Goal: Communication & Community: Answer question/provide support

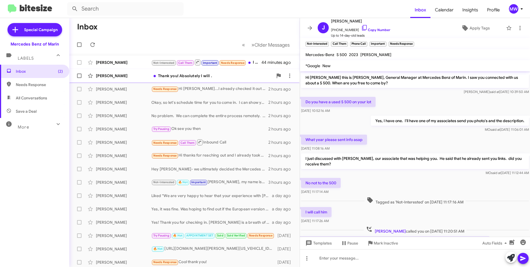
click at [211, 77] on div "Thank you! Absolutely I will ." at bounding box center [212, 76] width 122 height 6
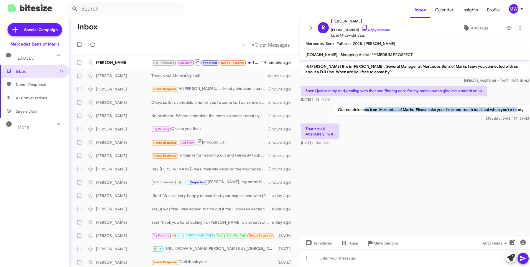
drag, startPoint x: 370, startPoint y: 111, endPoint x: 518, endPoint y: 112, distance: 147.3
click at [518, 112] on p "Our condolences from Mercedes of Marin. Please take your time and reach back ou…" at bounding box center [432, 110] width 196 height 10
click at [259, 64] on div "Not-Interested Call Them Important Needs Response I just found out you cant tak…" at bounding box center [212, 62] width 122 height 7
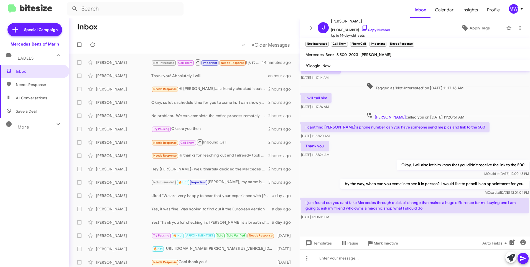
scroll to position [118, 0]
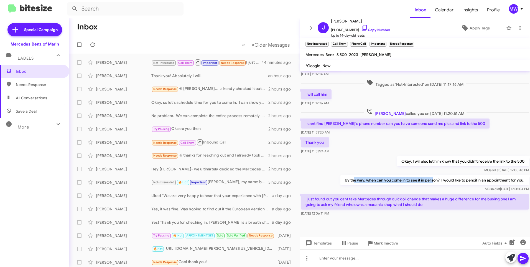
drag, startPoint x: 349, startPoint y: 180, endPoint x: 429, endPoint y: 181, distance: 80.2
click at [429, 181] on p "by the way, when can you come in to see it in person? I would like to pencil in…" at bounding box center [435, 180] width 189 height 10
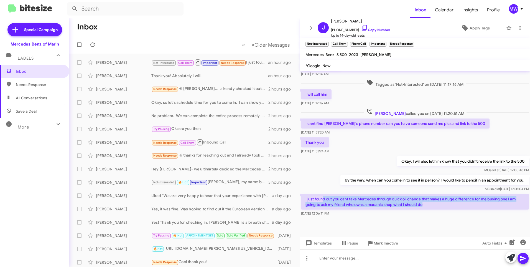
drag, startPoint x: 324, startPoint y: 199, endPoint x: 428, endPoint y: 207, distance: 104.3
click at [428, 207] on p "I just found out you cant take Mercedes through quick oil change that makes a h…" at bounding box center [415, 202] width 228 height 16
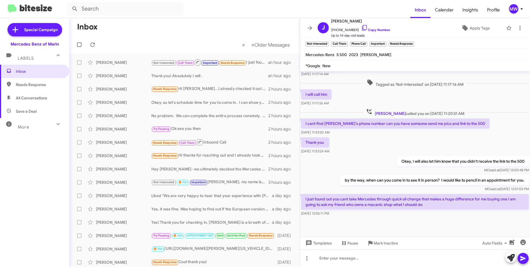
drag, startPoint x: 428, startPoint y: 207, endPoint x: 427, endPoint y: 215, distance: 8.2
click at [427, 215] on div "Aug 28, 2025, 12:06:11 PM" at bounding box center [415, 214] width 228 height 6
click at [392, 261] on div at bounding box center [415, 258] width 230 height 18
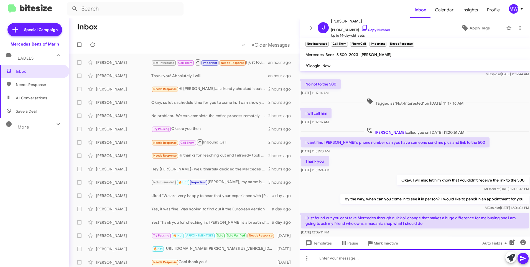
scroll to position [138, 0]
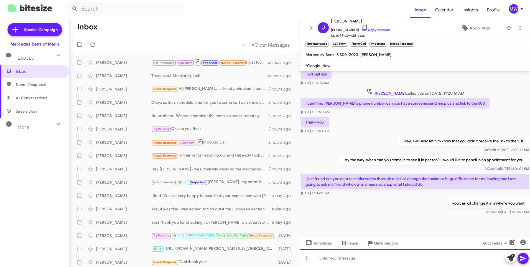
click at [354, 262] on div at bounding box center [415, 258] width 230 height 18
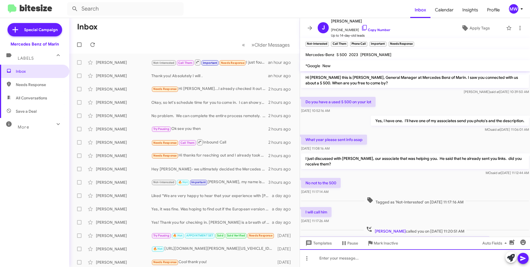
scroll to position [158, 0]
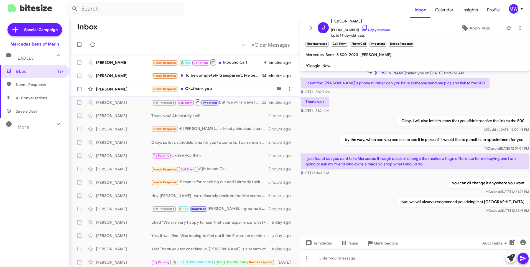
click at [238, 89] on div "Needs Response Ok..thank you" at bounding box center [212, 89] width 122 height 6
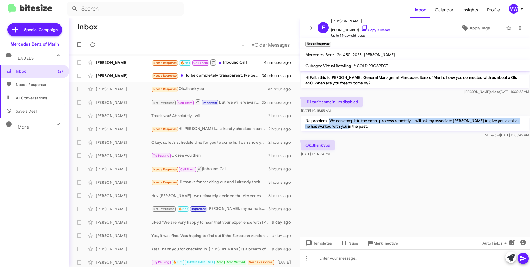
drag, startPoint x: 330, startPoint y: 121, endPoint x: 340, endPoint y: 128, distance: 12.0
click at [340, 128] on p "No problem. We can complete the entire process remotely. I will ask my associat…" at bounding box center [415, 124] width 228 height 16
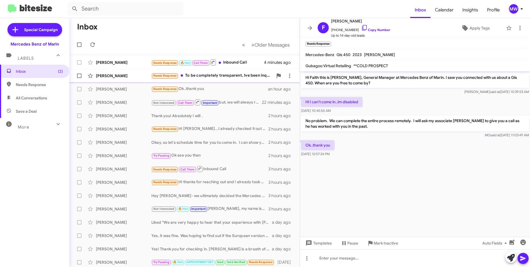
click at [225, 76] on div "Needs Response To be completely transparent, Ive been inquiring on a few 718 ca…" at bounding box center [212, 75] width 122 height 6
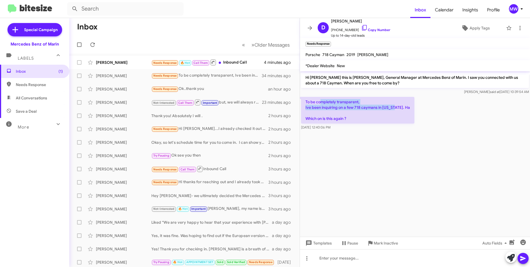
drag, startPoint x: 322, startPoint y: 104, endPoint x: 392, endPoint y: 106, distance: 70.5
click at [392, 106] on p "To be completely transparent, Ive been inquiring on a few 718 caymans in Califo…" at bounding box center [357, 110] width 113 height 27
click at [337, 29] on span "+14155155163 Copy Number" at bounding box center [360, 28] width 59 height 8
click at [415, 95] on div "Hi Danny this is Omar Ibrahimi, General Manager at Mercedes Benz of Marin. I sa…" at bounding box center [415, 83] width 230 height 24
drag, startPoint x: 335, startPoint y: 30, endPoint x: 353, endPoint y: 31, distance: 17.8
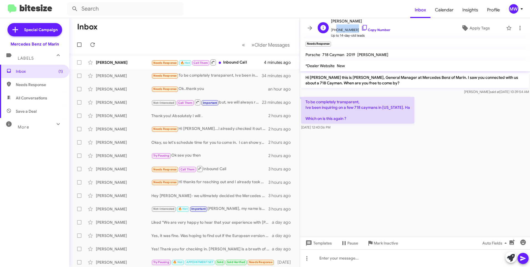
click at [353, 31] on span "+14155155163 Copy Number" at bounding box center [360, 28] width 59 height 8
copy span "4155155163"
click at [347, 260] on div at bounding box center [415, 258] width 230 height 18
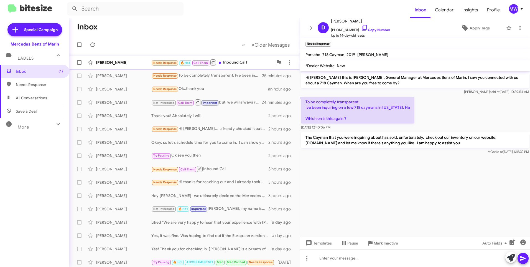
click at [233, 61] on div "Needs Response 🔥 Hot Call Them Inbound Call" at bounding box center [212, 62] width 122 height 7
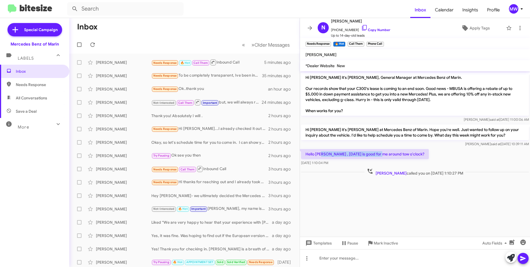
drag, startPoint x: 332, startPoint y: 153, endPoint x: 381, endPoint y: 153, distance: 49.1
click at [381, 153] on p "Hello Mr Ibrahim , tomorrow is good for me around tow o'clock?" at bounding box center [365, 154] width 128 height 10
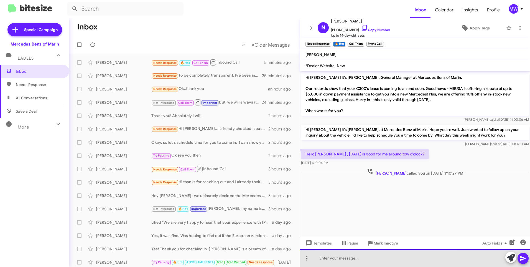
drag, startPoint x: 388, startPoint y: 260, endPoint x: 391, endPoint y: 258, distance: 3.2
click at [390, 258] on div at bounding box center [415, 258] width 230 height 18
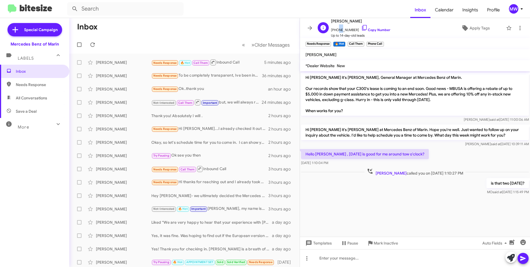
drag, startPoint x: 335, startPoint y: 30, endPoint x: 339, endPoint y: 30, distance: 3.3
click at [339, 30] on span "+14159999626 Copy Number" at bounding box center [360, 28] width 59 height 8
drag, startPoint x: 339, startPoint y: 30, endPoint x: 383, endPoint y: 62, distance: 55.1
click at [389, 59] on mat-toolbar "Bobby Alereza" at bounding box center [415, 54] width 230 height 11
drag, startPoint x: 334, startPoint y: 30, endPoint x: 354, endPoint y: 31, distance: 20.0
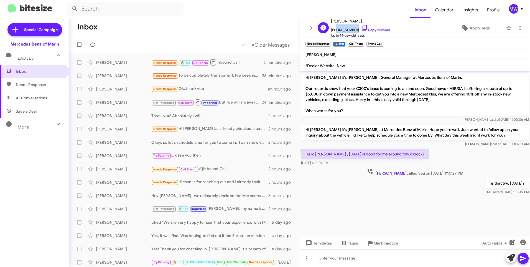
click at [354, 31] on span "+14159999626 Copy Number" at bounding box center [360, 28] width 59 height 8
copy span "4159999626"
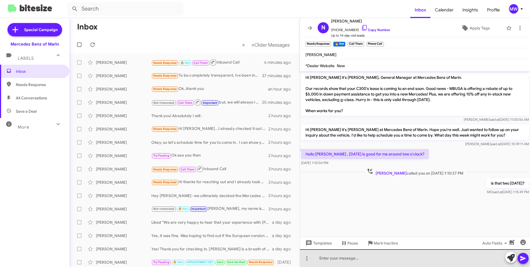
click at [376, 262] on div at bounding box center [415, 258] width 230 height 18
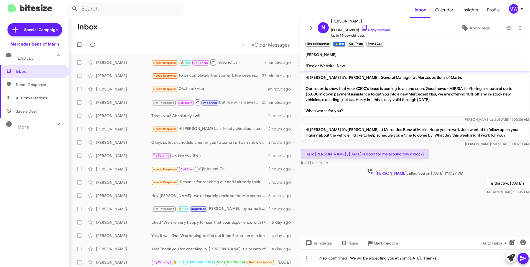
click at [522, 262] on span at bounding box center [523, 258] width 7 height 11
click at [32, 74] on span "Inbox" at bounding box center [34, 71] width 69 height 13
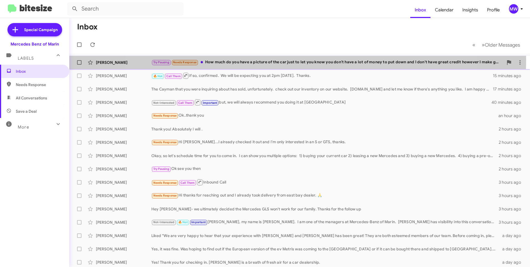
click at [290, 60] on div "Try Pausing Needs Response How much do you have a picture of the car just to le…" at bounding box center [327, 62] width 352 height 6
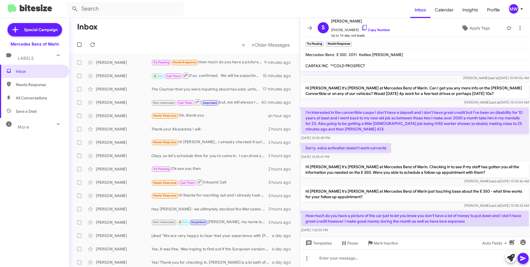
scroll to position [21, 0]
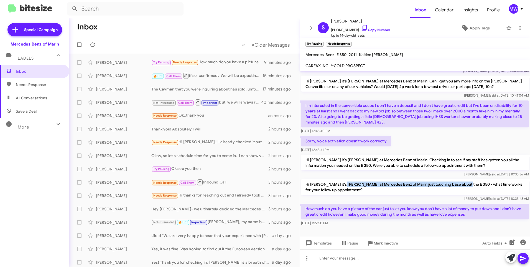
drag, startPoint x: 341, startPoint y: 182, endPoint x: 463, endPoint y: 185, distance: 121.5
click at [463, 185] on p "Hi [PERSON_NAME] it's [PERSON_NAME] at Mercedes Benz of Marin just touching bas…" at bounding box center [415, 187] width 228 height 16
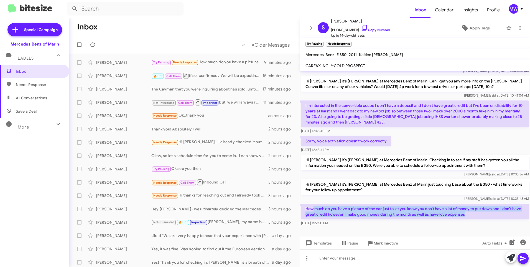
drag, startPoint x: 313, startPoint y: 209, endPoint x: 490, endPoint y: 215, distance: 176.8
click at [490, 215] on p "How much do you have a picture of the car just to let you know you don't have a…" at bounding box center [415, 212] width 228 height 16
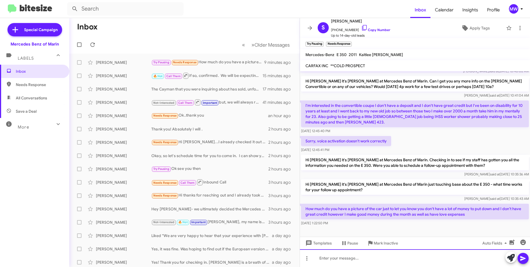
click at [397, 257] on div at bounding box center [415, 258] width 230 height 18
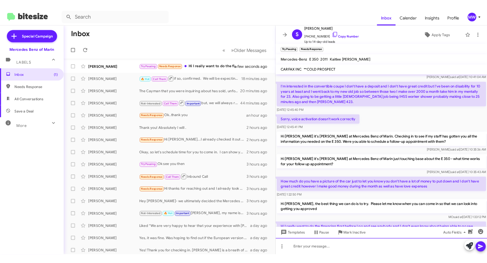
scroll to position [72, 0]
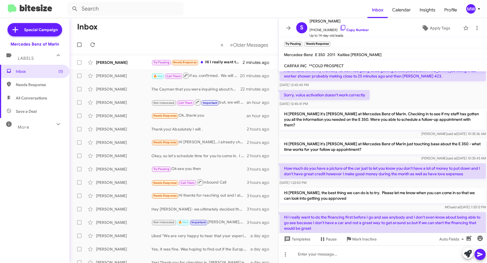
click at [449, 90] on div "Sorry, voice activation doesn't work correctly Dec 5, 2024, 12:45:41 PM" at bounding box center [382, 98] width 209 height 19
click at [219, 62] on div "Try Pausing Needs Response Hi I really want to do the financing first before I …" at bounding box center [201, 62] width 100 height 6
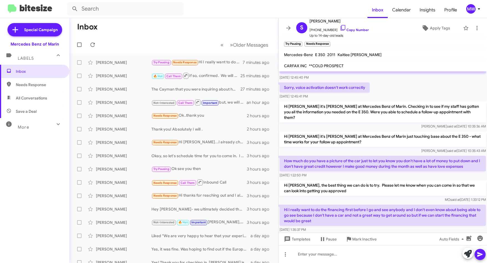
scroll to position [82, 0]
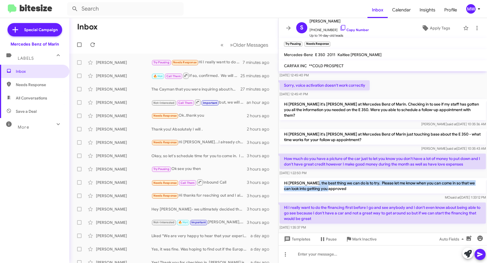
drag, startPoint x: 312, startPoint y: 173, endPoint x: 331, endPoint y: 180, distance: 20.1
click at [331, 180] on p "Hi [PERSON_NAME], the best thing we can do is to try. Please let me know when y…" at bounding box center [383, 186] width 206 height 16
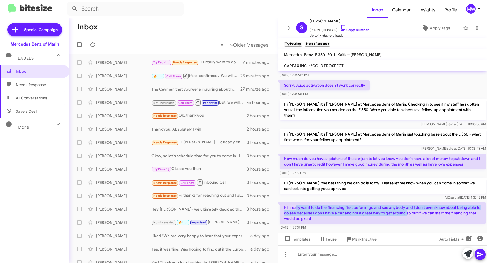
drag, startPoint x: 331, startPoint y: 180, endPoint x: 411, endPoint y: 203, distance: 83.7
click at [411, 203] on p "Hi I really want to do the financing first before I go and see anybody and I do…" at bounding box center [383, 212] width 206 height 21
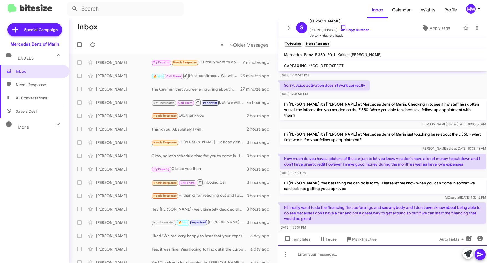
click at [331, 255] on div at bounding box center [382, 254] width 209 height 18
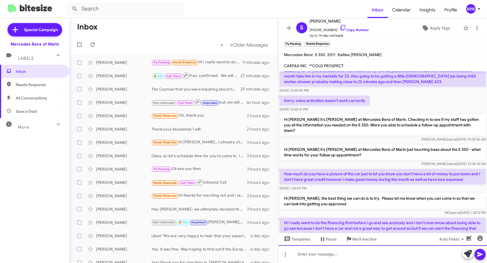
scroll to position [119, 0]
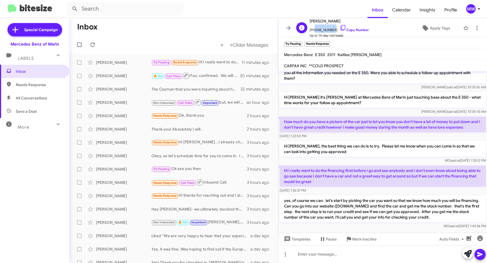
drag, startPoint x: 313, startPoint y: 30, endPoint x: 330, endPoint y: 31, distance: 16.9
click at [330, 31] on span "[PHONE_NUMBER] Copy Number" at bounding box center [339, 28] width 59 height 8
copy span "8317761063"
click at [323, 259] on div at bounding box center [382, 254] width 209 height 18
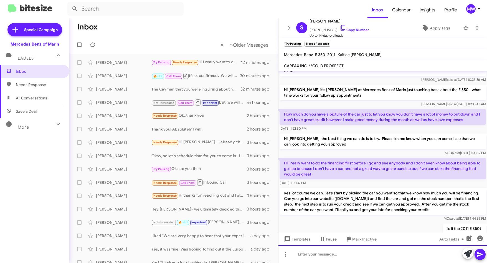
scroll to position [139, 0]
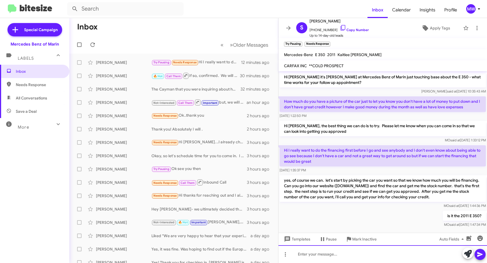
click at [354, 254] on div at bounding box center [382, 254] width 209 height 18
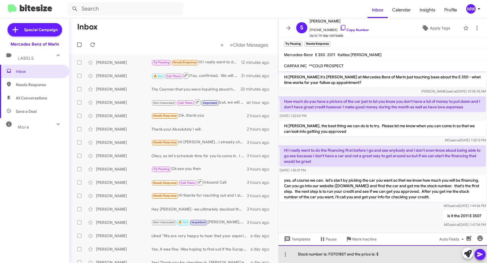
click at [387, 254] on div "Stock number is: F070185T and the price is: $" at bounding box center [382, 254] width 209 height 18
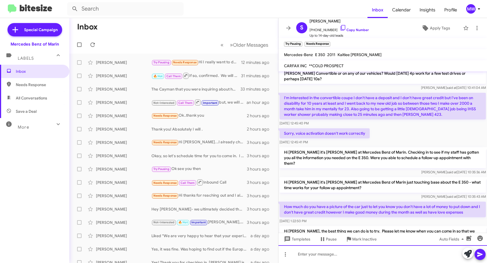
scroll to position [159, 0]
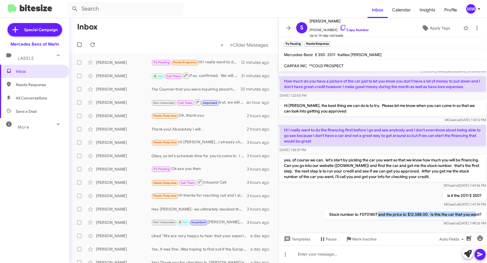
drag, startPoint x: 373, startPoint y: 204, endPoint x: 471, endPoint y: 204, distance: 97.9
click at [471, 209] on p "Stock number is: F070185T and the price is: $12,588.00. Is this the car that yo…" at bounding box center [405, 214] width 161 height 10
click at [219, 62] on div "Try Pausing Needs Response Hi I really want to do the financing first before I …" at bounding box center [201, 62] width 100 height 6
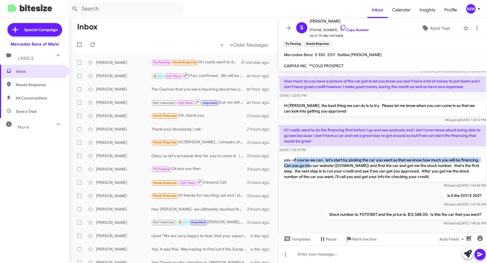
drag, startPoint x: 293, startPoint y: 149, endPoint x: 330, endPoint y: 151, distance: 36.4
click at [330, 155] on p "yes, of course we can. let's start by picking the car you want so that we know …" at bounding box center [383, 168] width 206 height 27
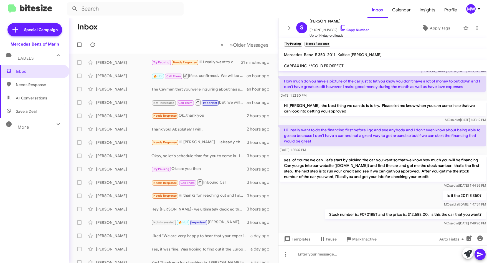
drag, startPoint x: 330, startPoint y: 151, endPoint x: 343, endPoint y: 190, distance: 40.9
click at [343, 190] on div "is it the 2011 E 350? MO said at Aug 28, 2025, 1:47:34 PM" at bounding box center [382, 198] width 209 height 19
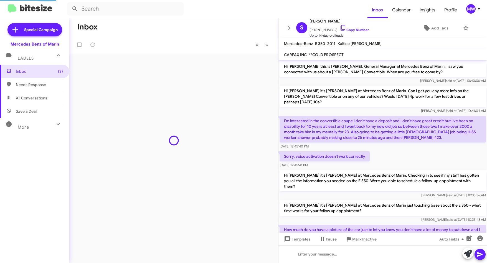
scroll to position [169, 0]
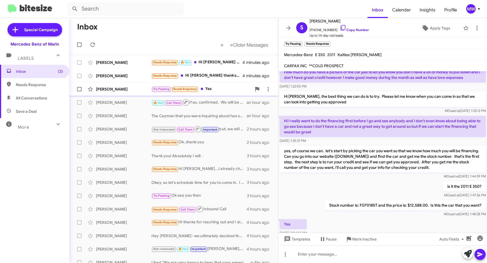
click at [221, 85] on div "[PERSON_NAME] Try Pausing Needs Response Yes 23 minutes ago" at bounding box center [174, 88] width 200 height 11
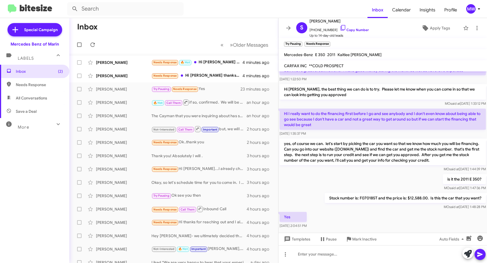
scroll to position [180, 0]
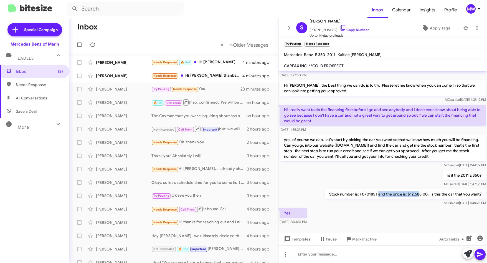
drag, startPoint x: 374, startPoint y: 182, endPoint x: 415, endPoint y: 183, distance: 41.1
click at [415, 189] on p "Stock number is: F070185T and the price is: $12,588.00. Is this the car that yo…" at bounding box center [405, 194] width 161 height 10
drag, startPoint x: 415, startPoint y: 183, endPoint x: 361, endPoint y: 158, distance: 59.3
click at [361, 169] on div "is it the 2011 E 350? [PERSON_NAME] said at [DATE] 1:47:36 PM" at bounding box center [382, 178] width 209 height 19
click at [358, 252] on div at bounding box center [382, 254] width 209 height 18
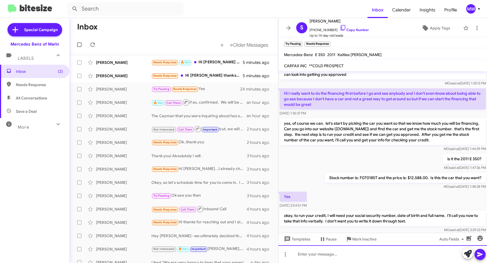
scroll to position [206, 0]
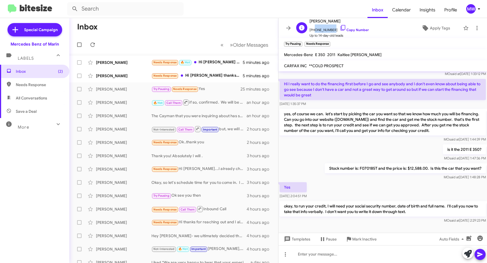
drag, startPoint x: 313, startPoint y: 30, endPoint x: 330, endPoint y: 30, distance: 17.2
click at [330, 30] on span "[PHONE_NUMBER] Copy Number" at bounding box center [339, 28] width 59 height 8
copy span "8317761063"
